Goal: Task Accomplishment & Management: Use online tool/utility

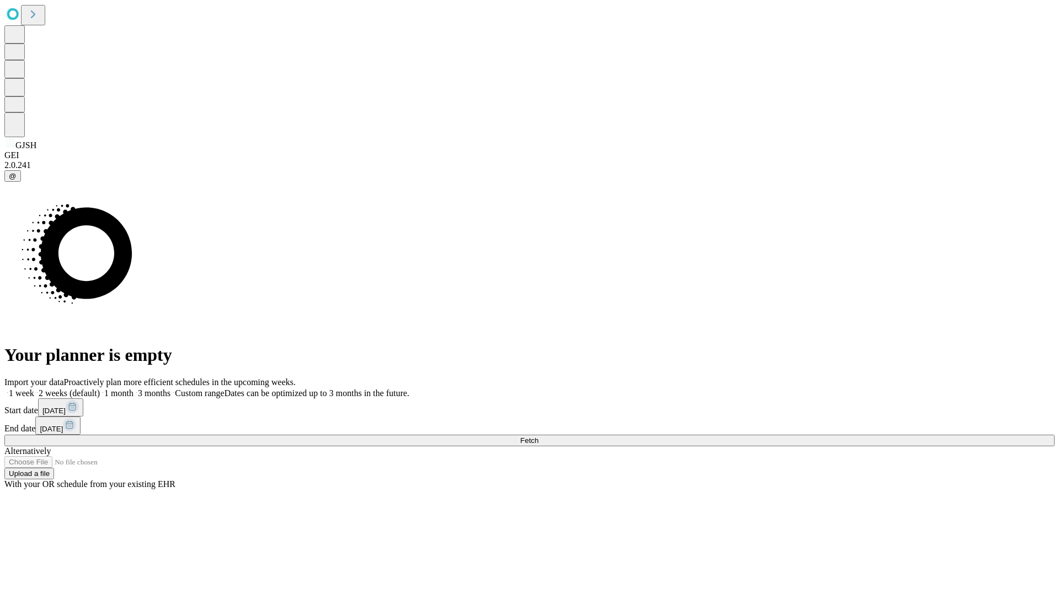
click at [538, 437] on span "Fetch" at bounding box center [529, 441] width 18 height 8
